Goal: Check status: Check status

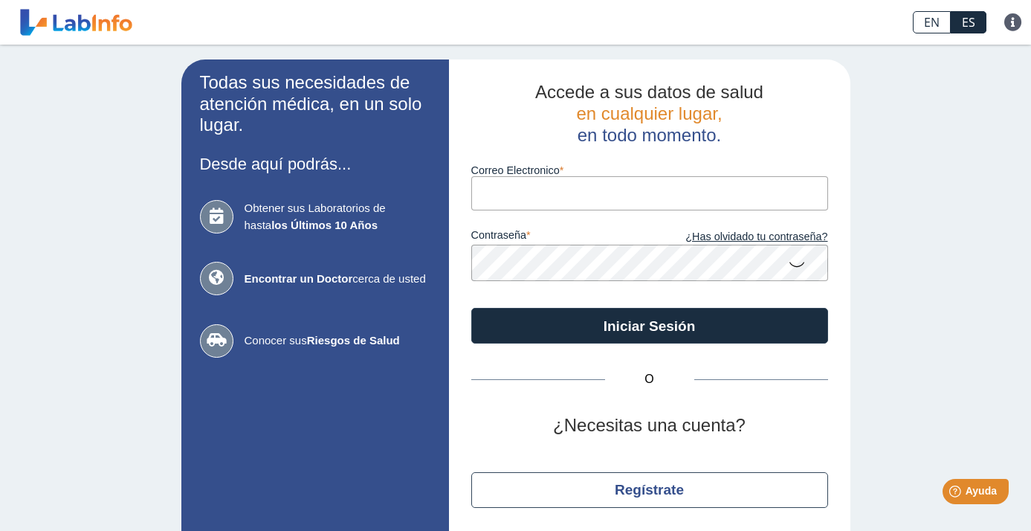
click at [929, 90] on div "Todas sus necesidades de atención médica, en un solo lugar. Desde aquí podrás..…" at bounding box center [515, 313] width 1031 height 536
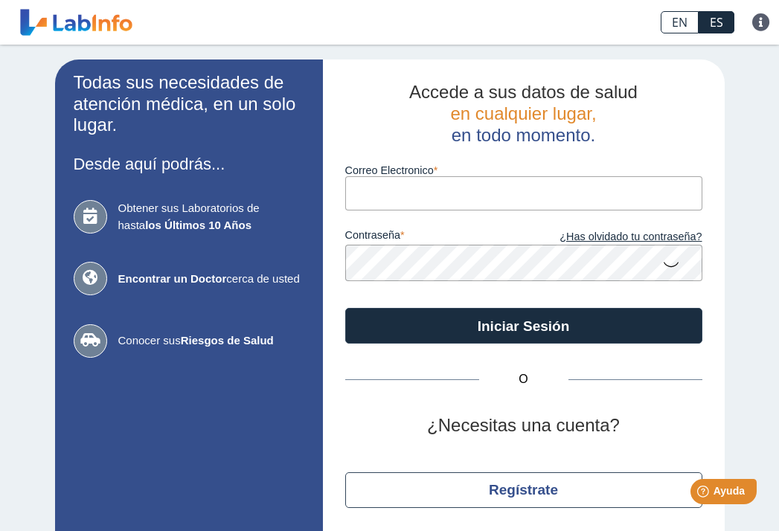
drag, startPoint x: 384, startPoint y: 195, endPoint x: 368, endPoint y: 194, distance: 15.6
click at [382, 194] on input "Correo Electronico" at bounding box center [523, 192] width 357 height 33
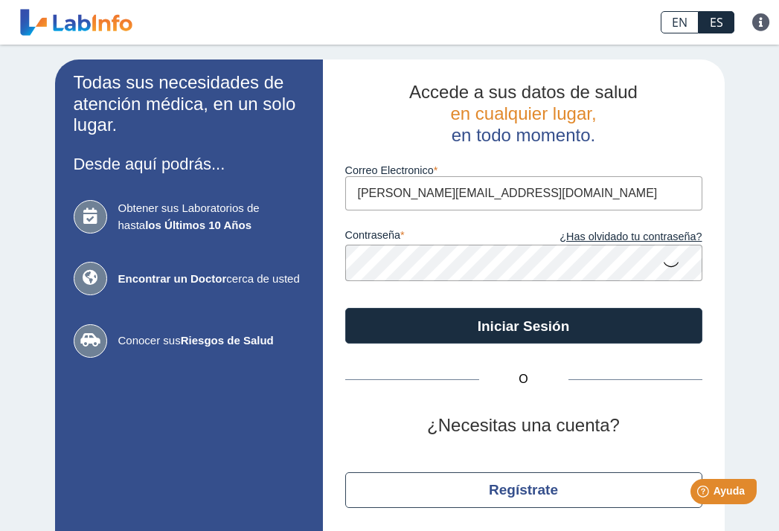
type input "[PERSON_NAME][EMAIL_ADDRESS][DOMAIN_NAME]"
click at [326, 300] on div "Accede a sus datos de salud en cualquier lugar, en todo momento. Correo Electro…" at bounding box center [524, 312] width 402 height 506
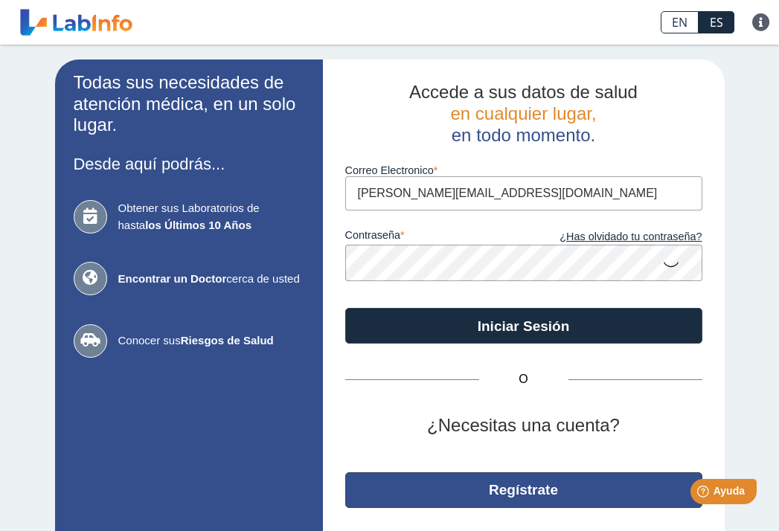
click at [361, 490] on div "Accede a sus datos de salud en cualquier lugar, en todo momento. Correo Electro…" at bounding box center [524, 312] width 402 height 506
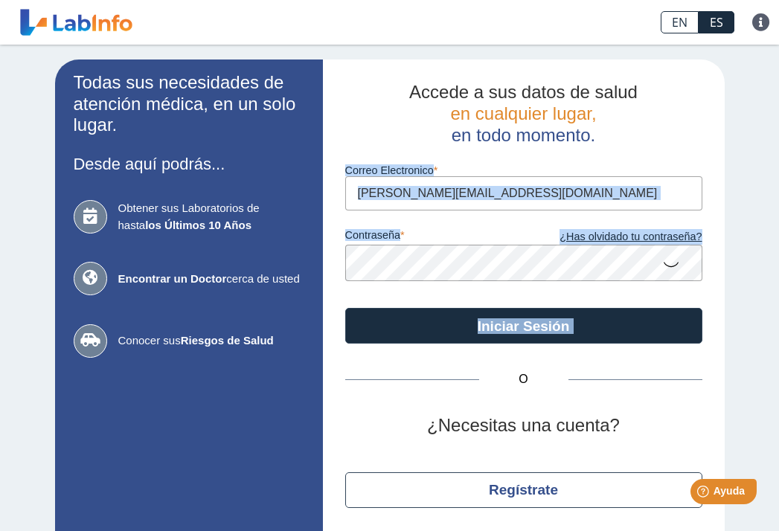
click at [666, 269] on icon at bounding box center [671, 263] width 18 height 29
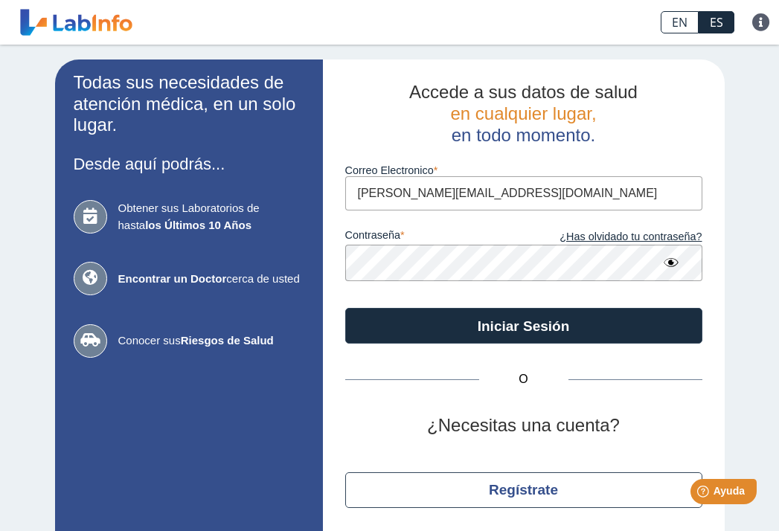
click at [432, 239] on label "contraseña" at bounding box center [434, 237] width 178 height 16
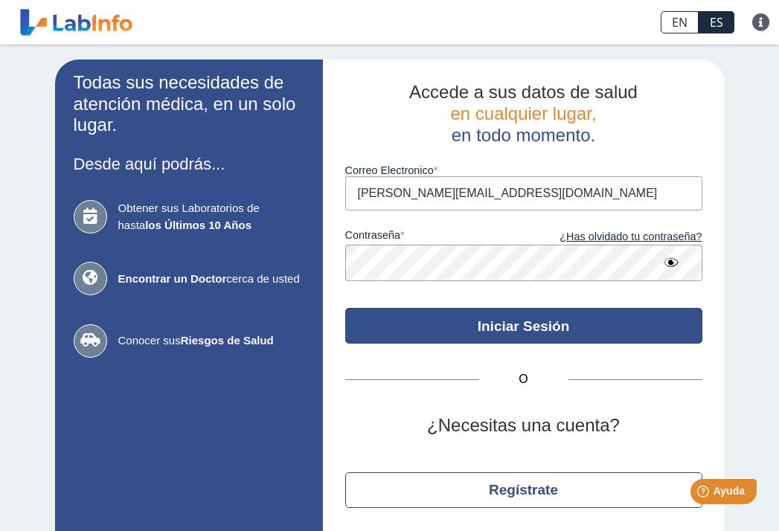
click at [539, 332] on button "Iniciar Sesión" at bounding box center [523, 326] width 357 height 36
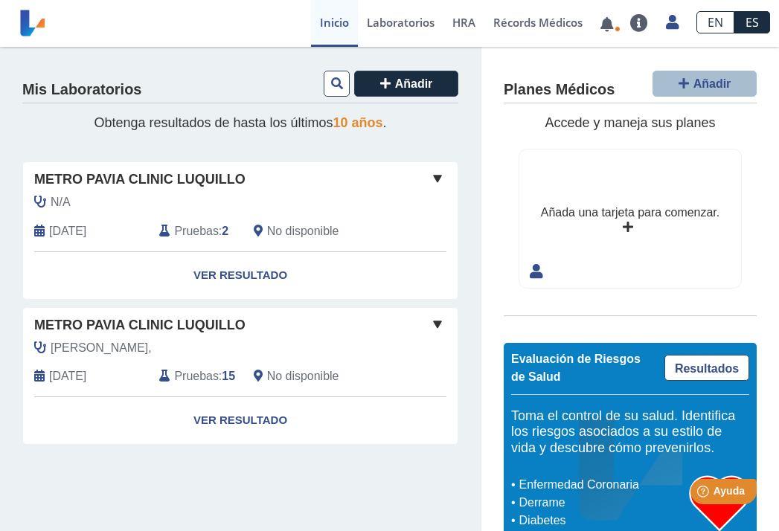
click at [164, 196] on div "N/A" at bounding box center [211, 202] width 376 height 18
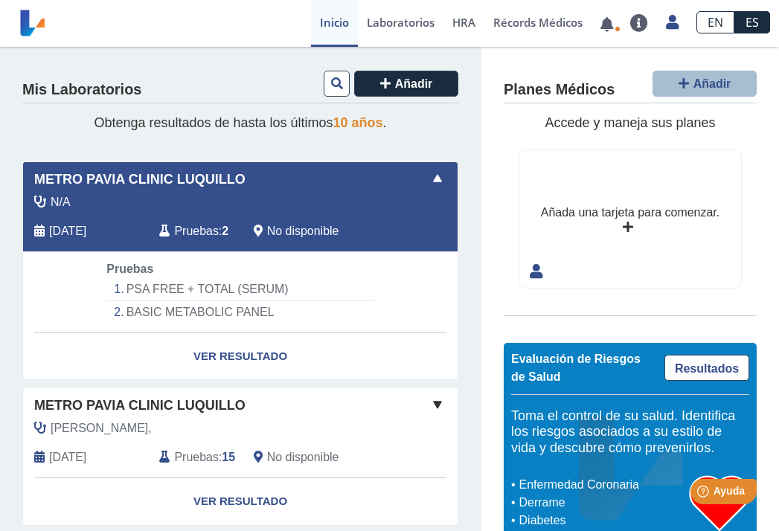
click at [189, 201] on div "N/A" at bounding box center [211, 202] width 376 height 18
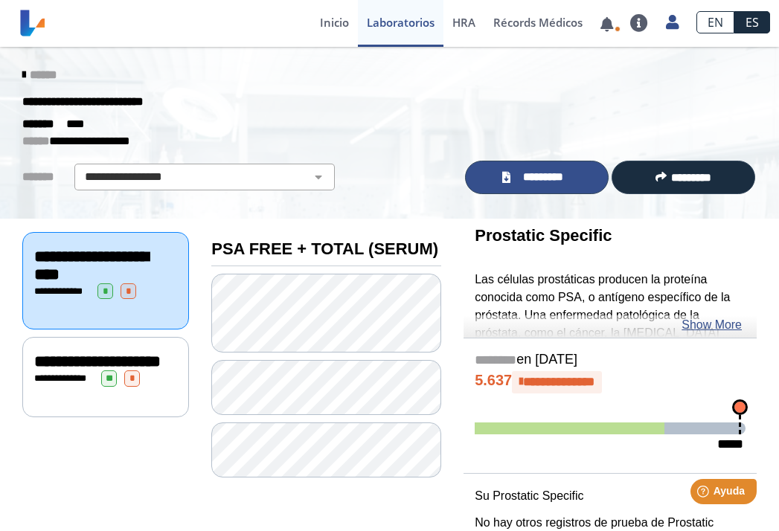
click at [535, 175] on span "*********" at bounding box center [543, 177] width 57 height 17
